Goal: Share content

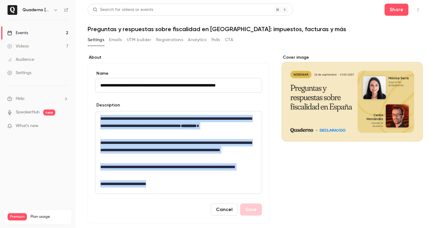
click at [43, 37] on link "Events 2" at bounding box center [37, 32] width 75 height 13
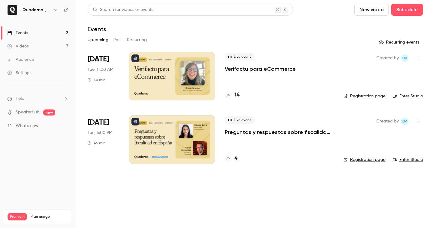
click at [235, 94] on h4 "14" at bounding box center [236, 95] width 5 height 8
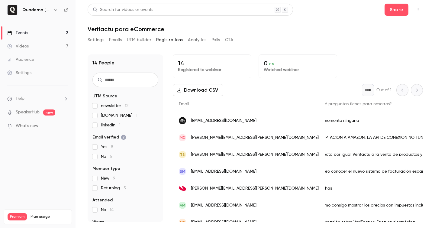
scroll to position [0, 245]
click at [402, 9] on button "Share" at bounding box center [396, 10] width 24 height 12
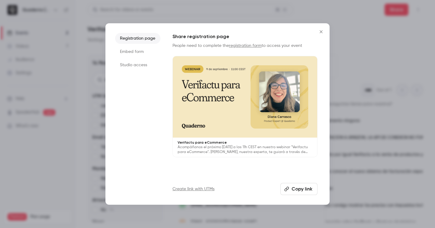
click at [134, 65] on li "Studio access" at bounding box center [137, 64] width 45 height 11
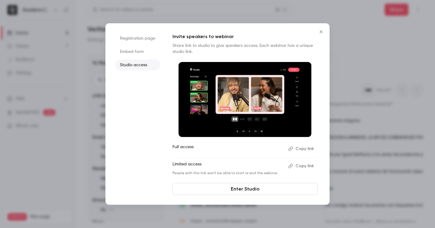
click at [305, 150] on button "Copy link" at bounding box center [302, 149] width 32 height 10
